Goal: Transaction & Acquisition: Purchase product/service

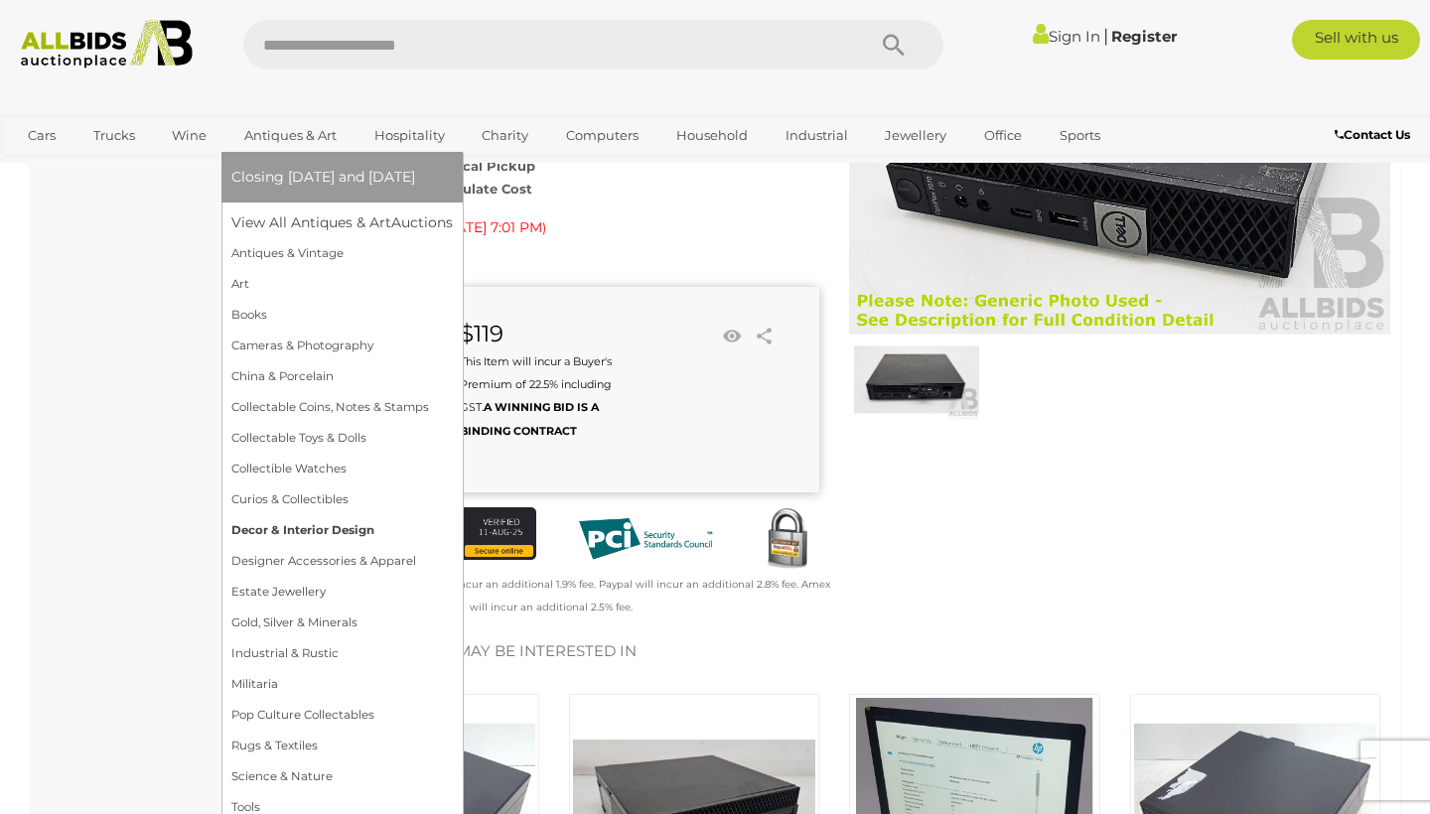
scroll to position [257, 0]
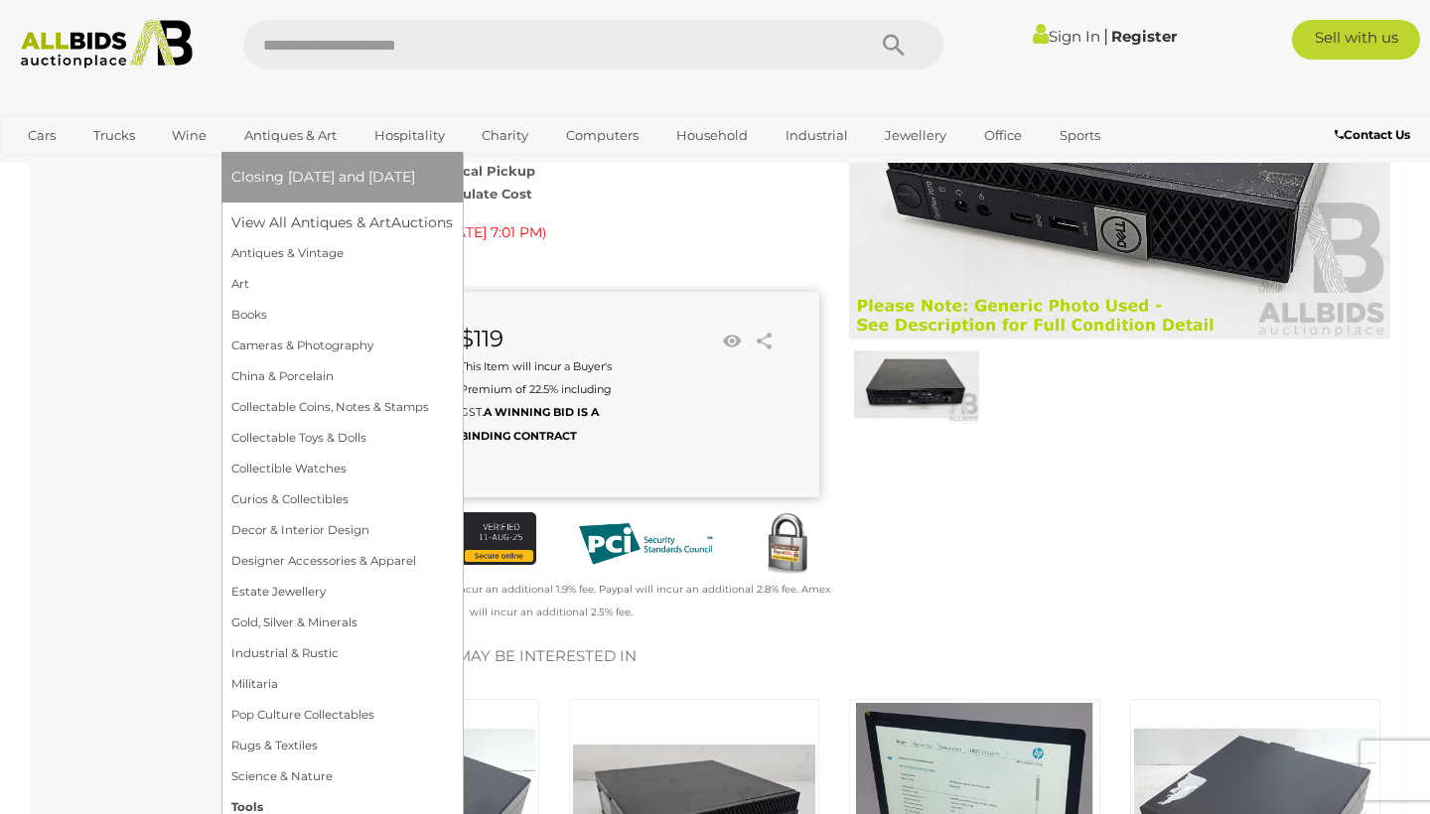
click at [252, 803] on link "Tools" at bounding box center [341, 807] width 221 height 31
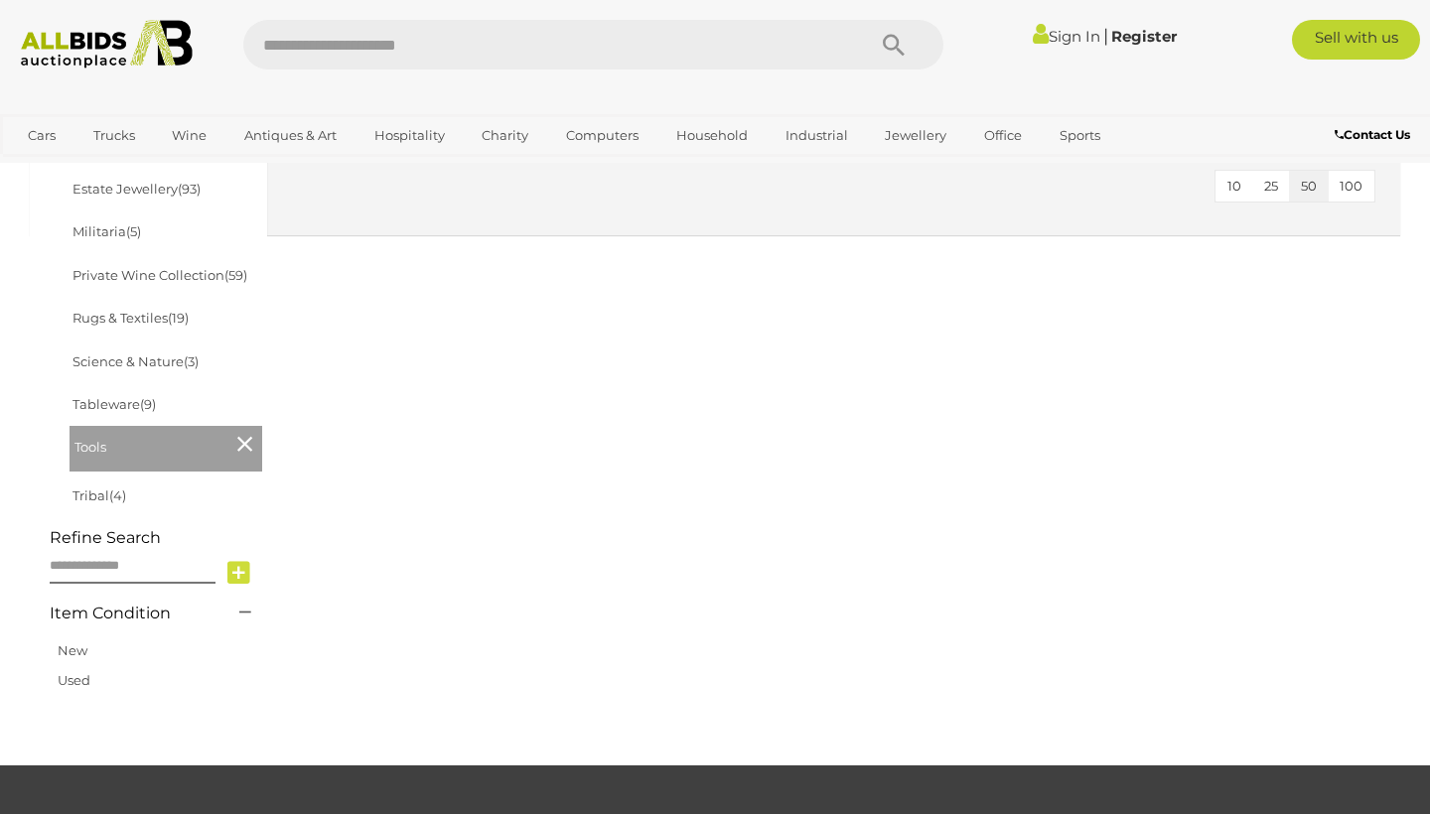
scroll to position [1103, 0]
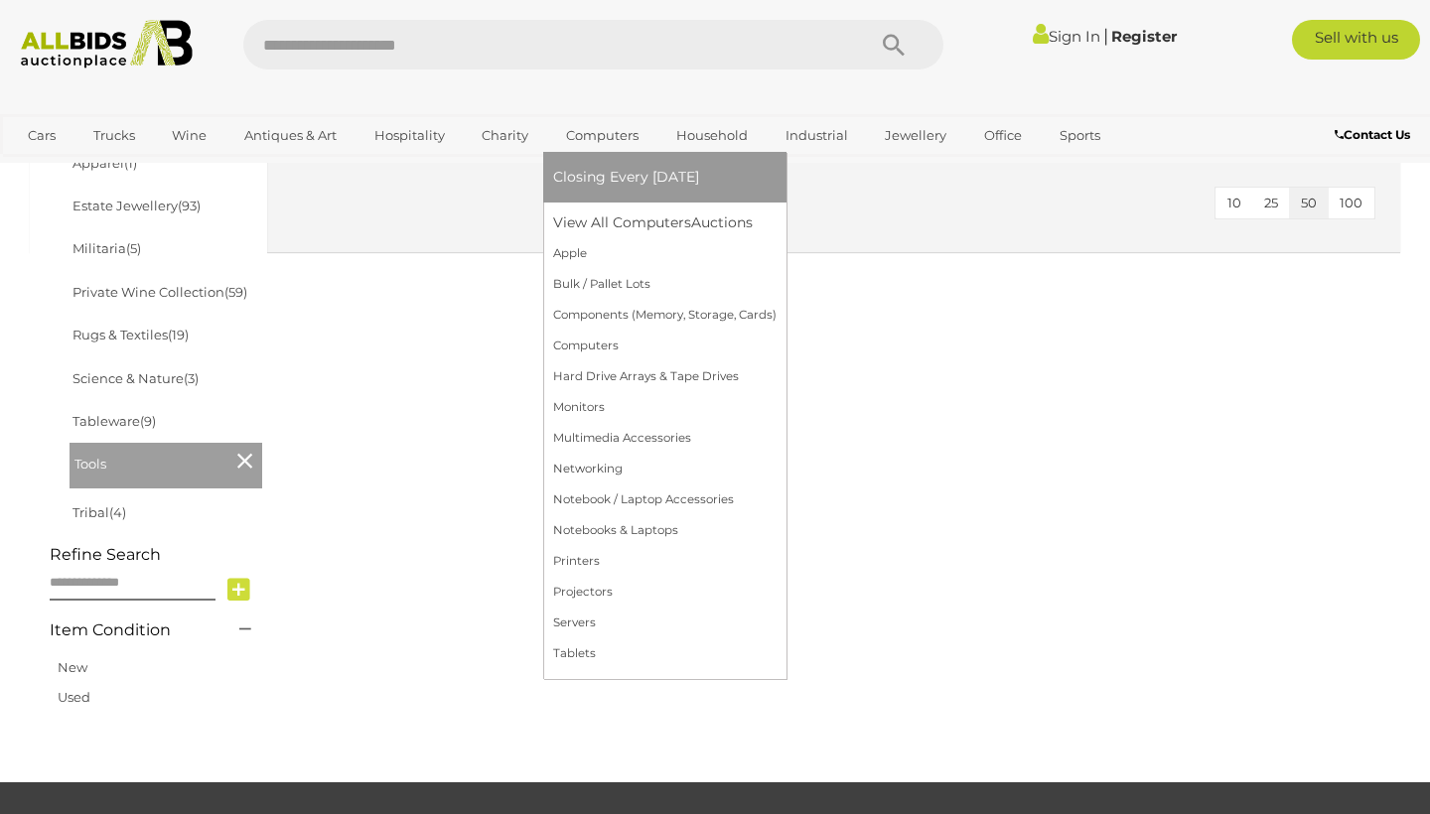
click at [606, 180] on span "Closing Every [DATE]" at bounding box center [626, 177] width 146 height 18
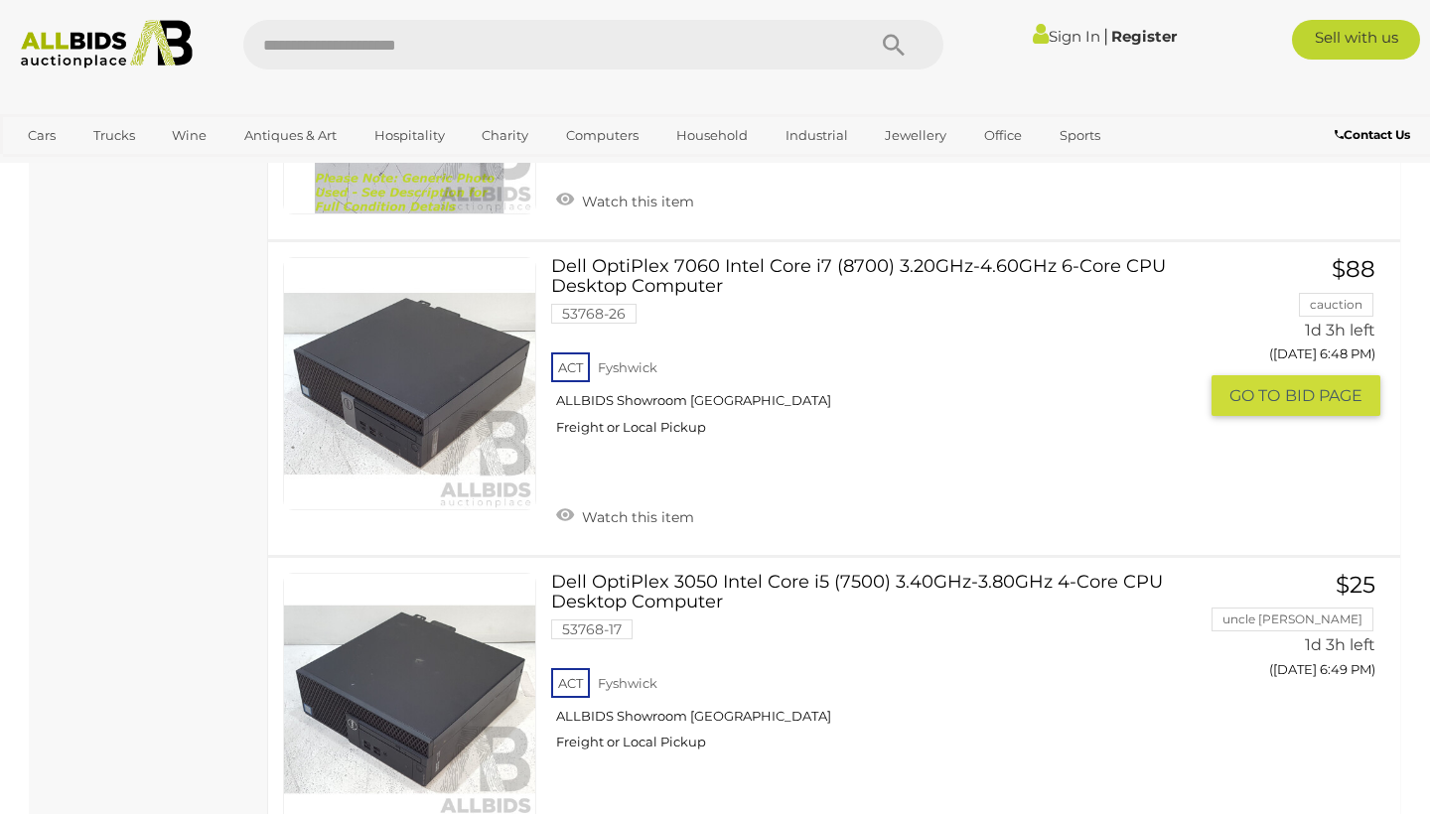
scroll to position [3583, 0]
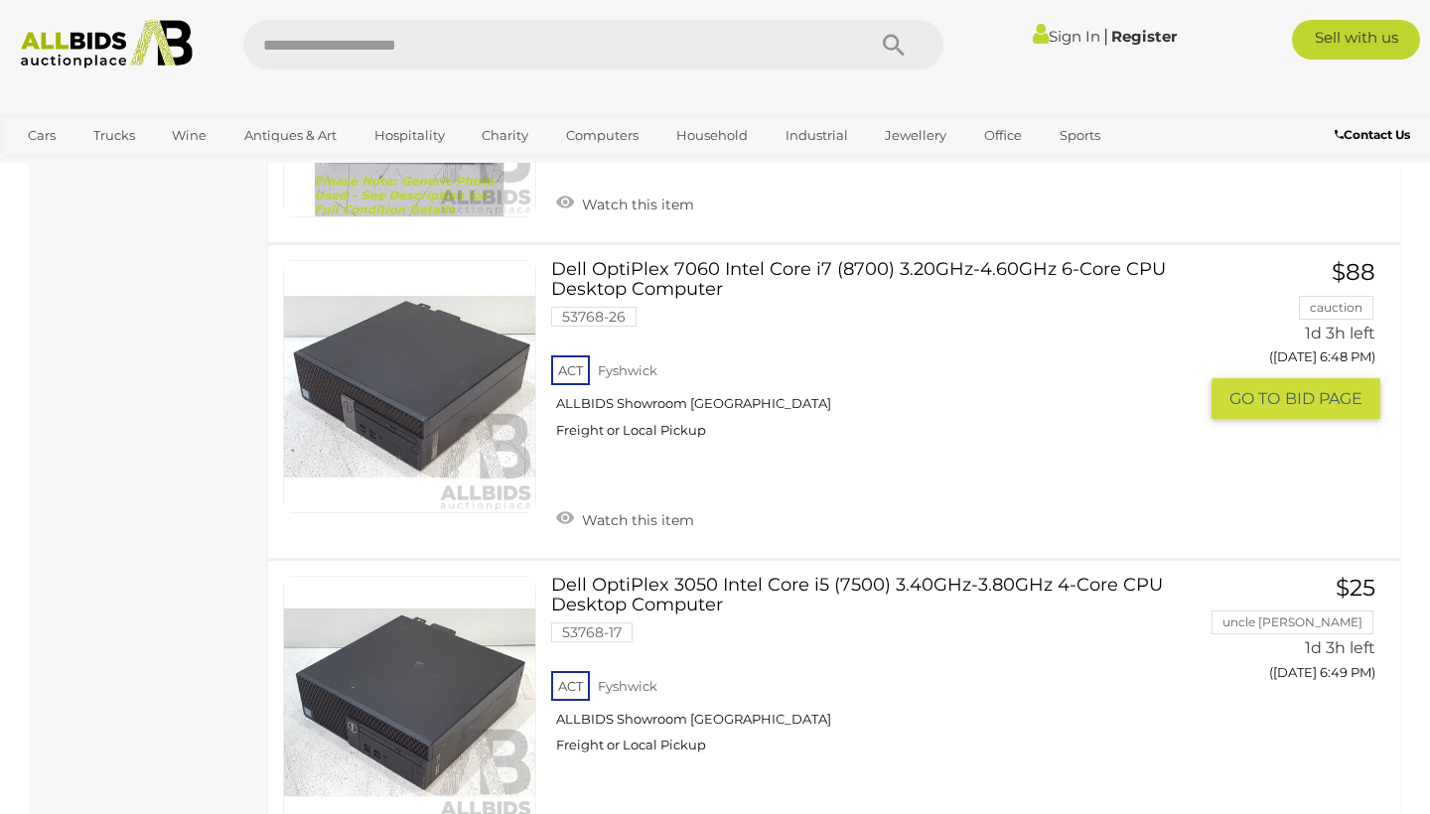
click at [628, 260] on link "Dell OptiPlex 7060 Intel Core i7 (8700) 3.20GHz-4.60GHz 6-Core CPU Desktop Comp…" at bounding box center [881, 357] width 630 height 194
